Goal: Obtain resource: Download file/media

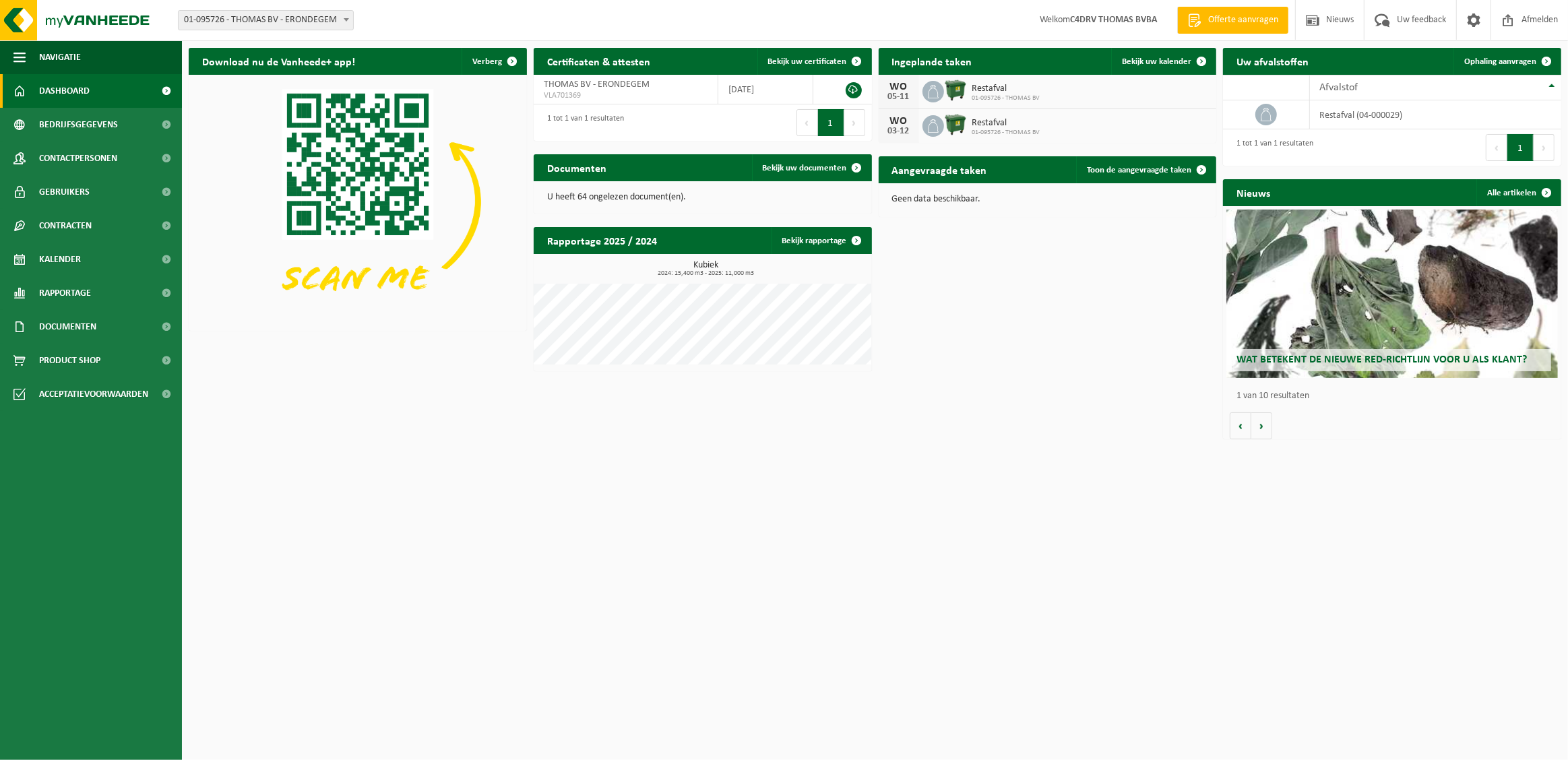
click at [1030, 411] on div "Download nu de Vanheede+ app! Verberg Certificaten & attesten Bekijk uw certifi…" at bounding box center [875, 243] width 1379 height 405
click at [809, 172] on span "Bekijk uw documenten" at bounding box center [805, 168] width 84 height 9
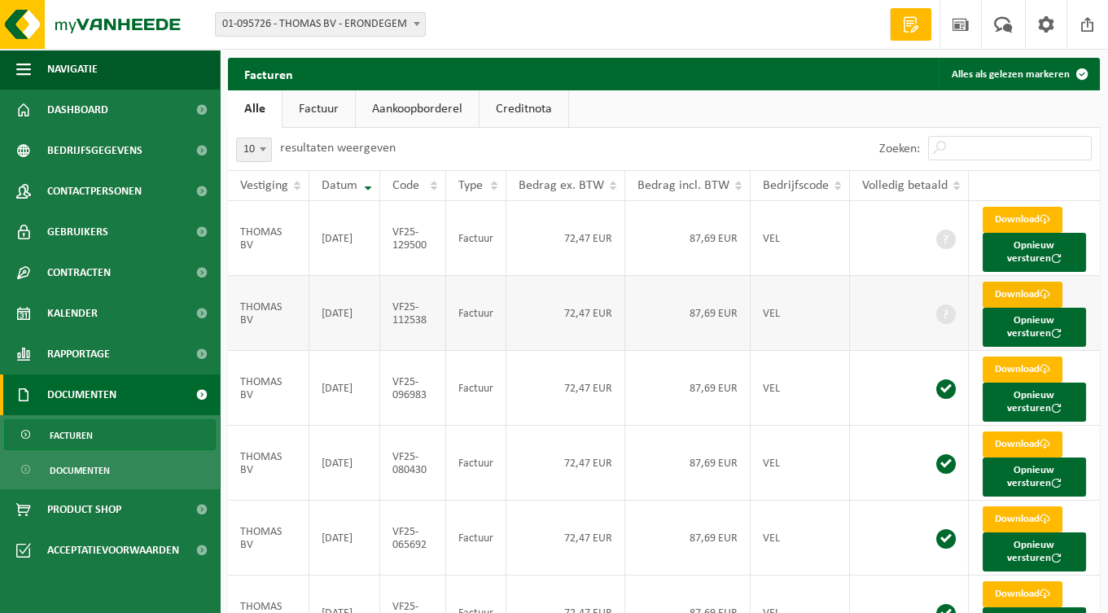
click at [1024, 295] on link "Download" at bounding box center [1022, 295] width 80 height 26
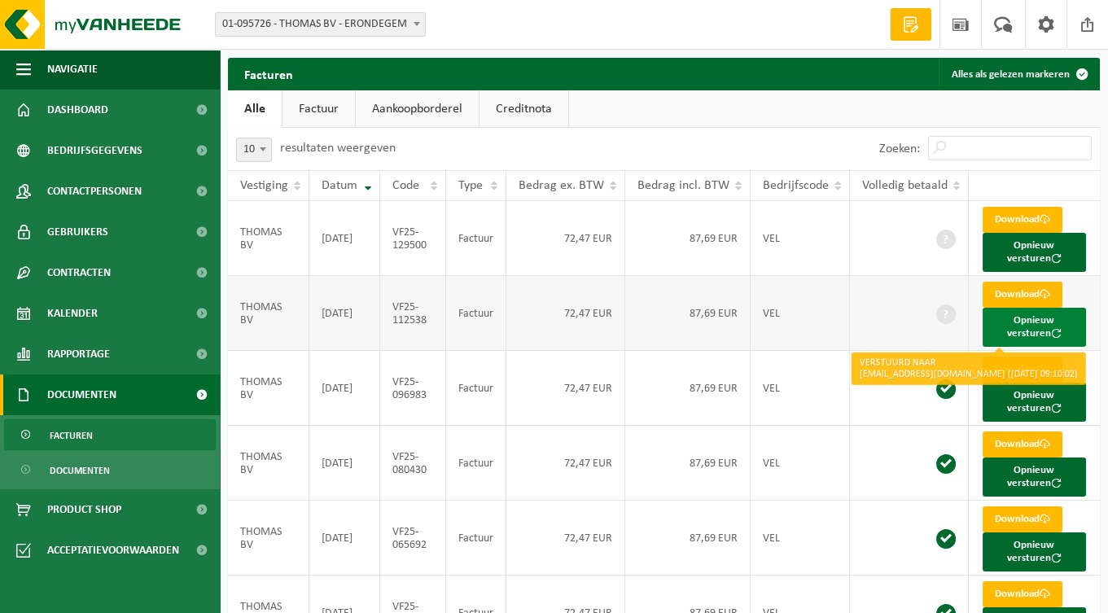
click at [1038, 334] on button "Opnieuw versturen" at bounding box center [1033, 327] width 103 height 39
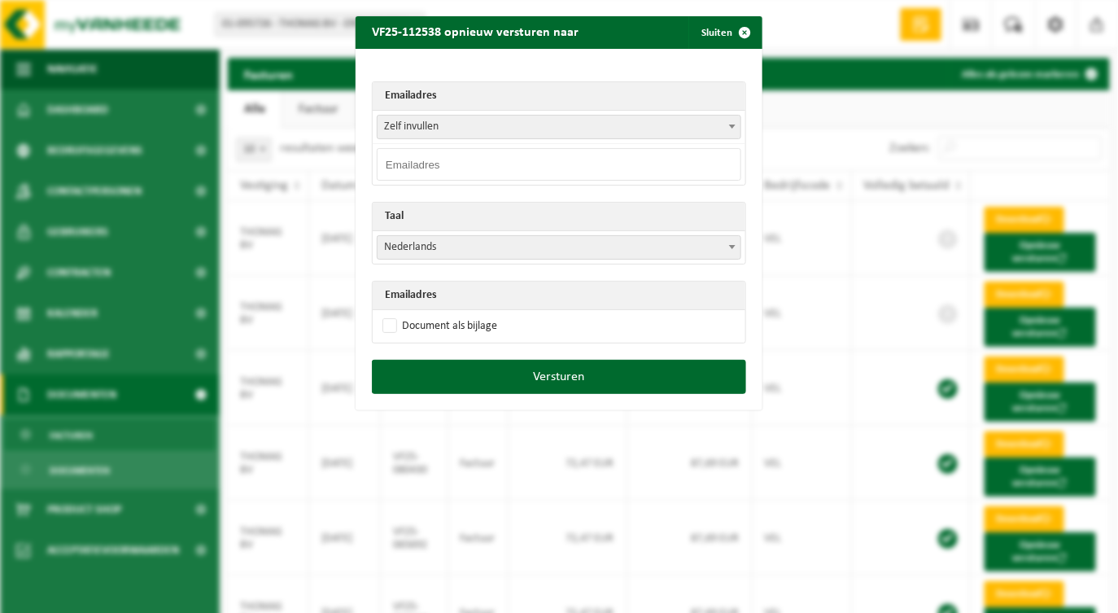
click at [585, 538] on div "VF25-112538 opnieuw versturen naar Sluiten Emailadres Zelf invullen bthomas@tel…" at bounding box center [559, 306] width 1118 height 613
